Goal: Information Seeking & Learning: Learn about a topic

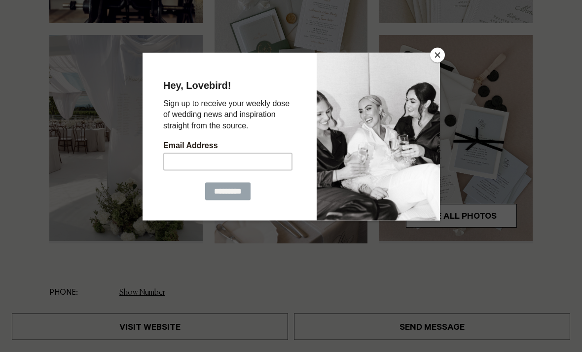
scroll to position [251, 0]
click at [437, 60] on button "Close" at bounding box center [437, 55] width 15 height 15
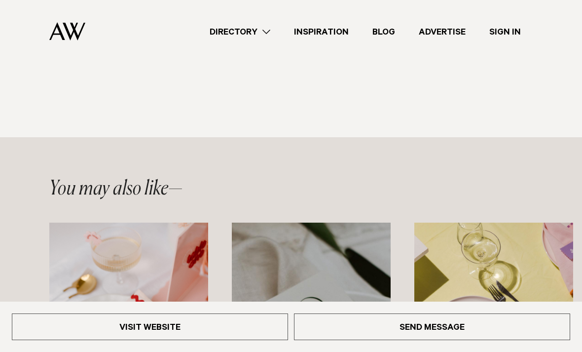
scroll to position [1116, 0]
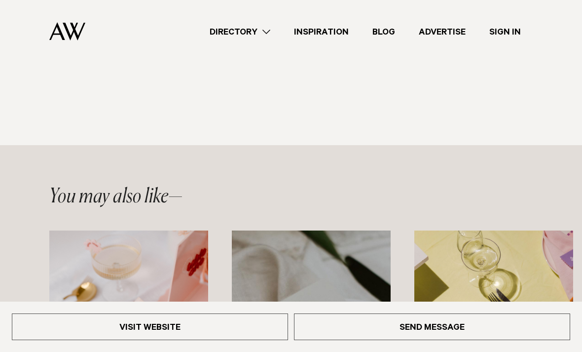
click at [267, 34] on link "Directory" at bounding box center [240, 31] width 84 height 13
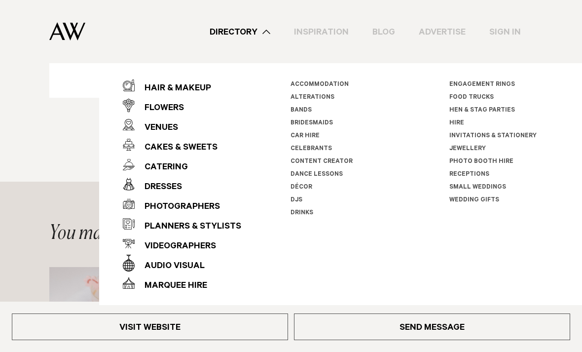
scroll to position [1078, 0]
click at [171, 103] on div "Flowers" at bounding box center [159, 109] width 49 height 20
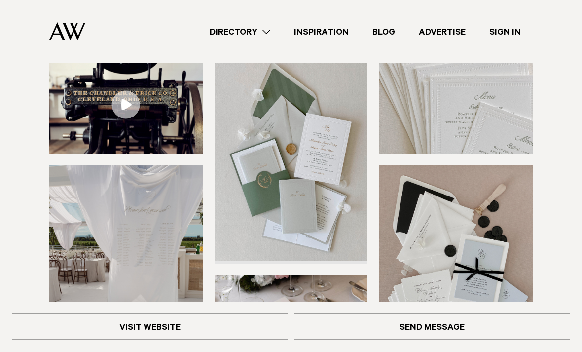
scroll to position [120, 0]
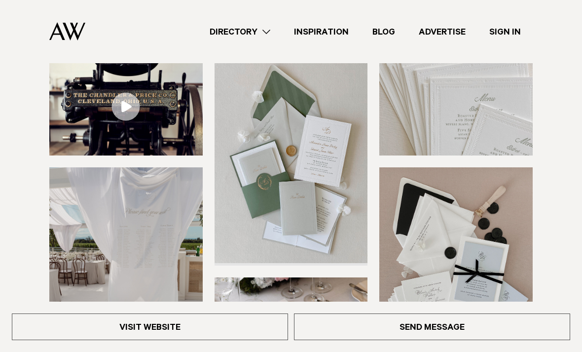
click at [332, 234] on img at bounding box center [291, 160] width 153 height 206
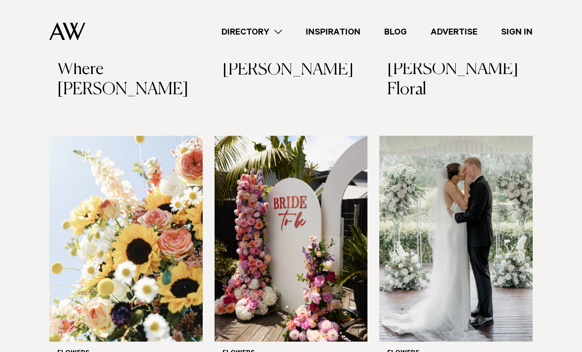
scroll to position [895, 0]
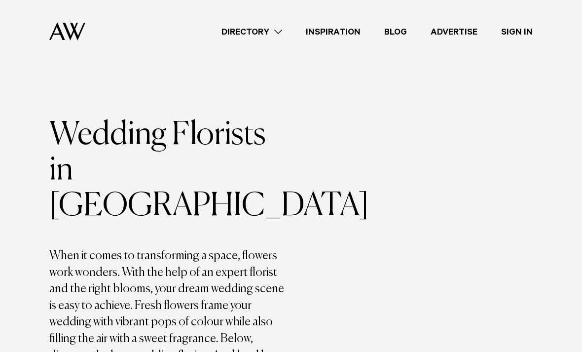
scroll to position [0, 0]
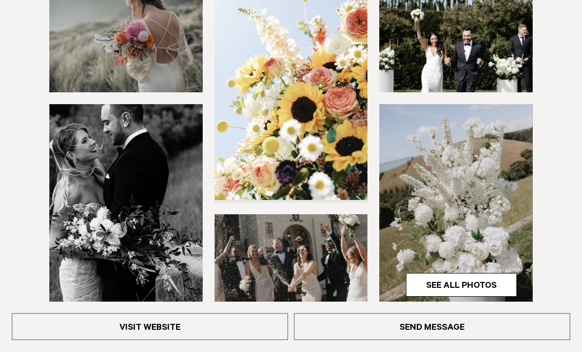
scroll to position [184, 0]
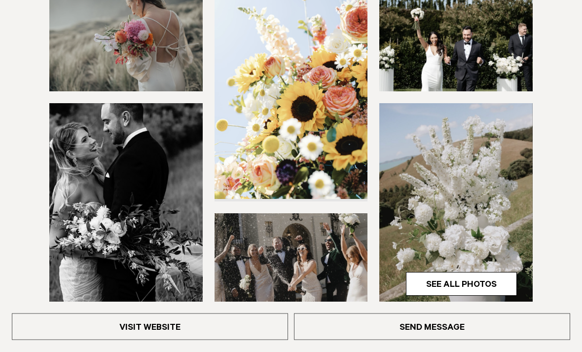
click at [490, 281] on link "See All Photos" at bounding box center [461, 284] width 111 height 24
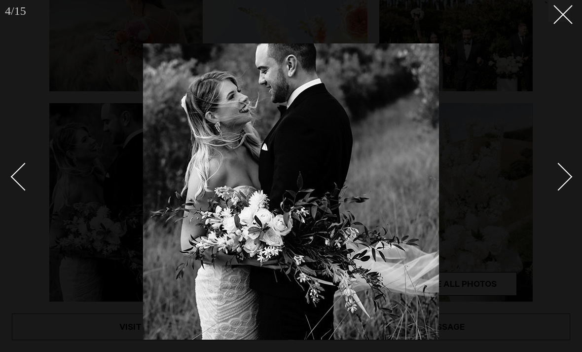
click at [562, 15] on icon at bounding box center [560, 11] width 12 height 12
